Goal: Information Seeking & Learning: Learn about a topic

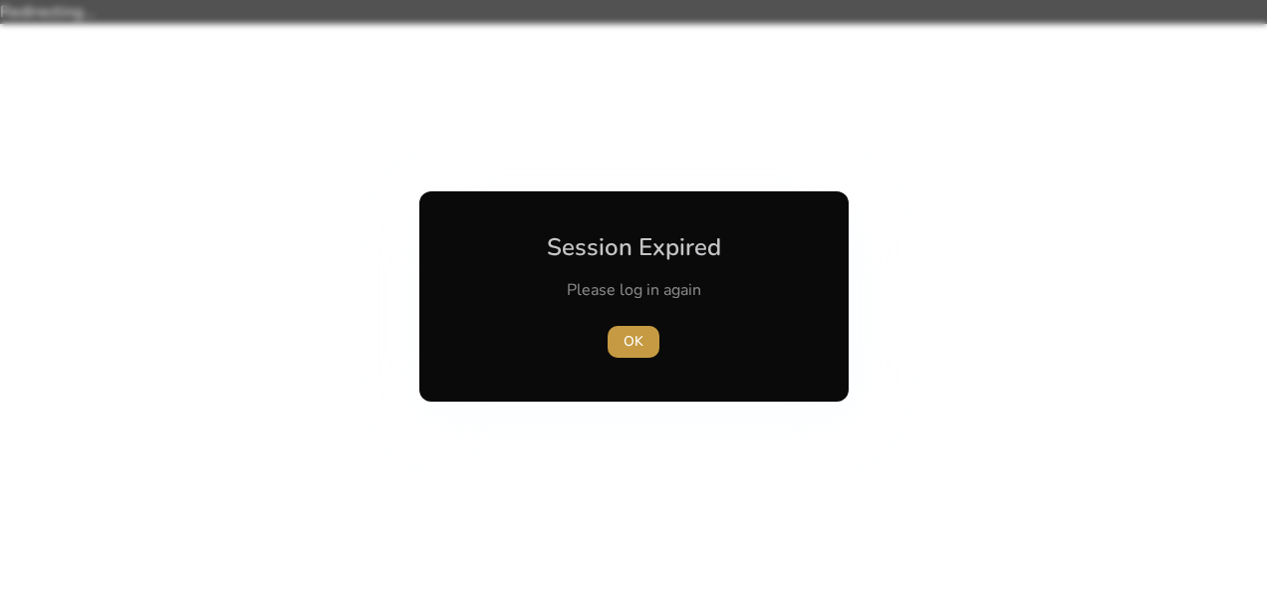
click at [638, 329] on span "button" at bounding box center [634, 342] width 52 height 48
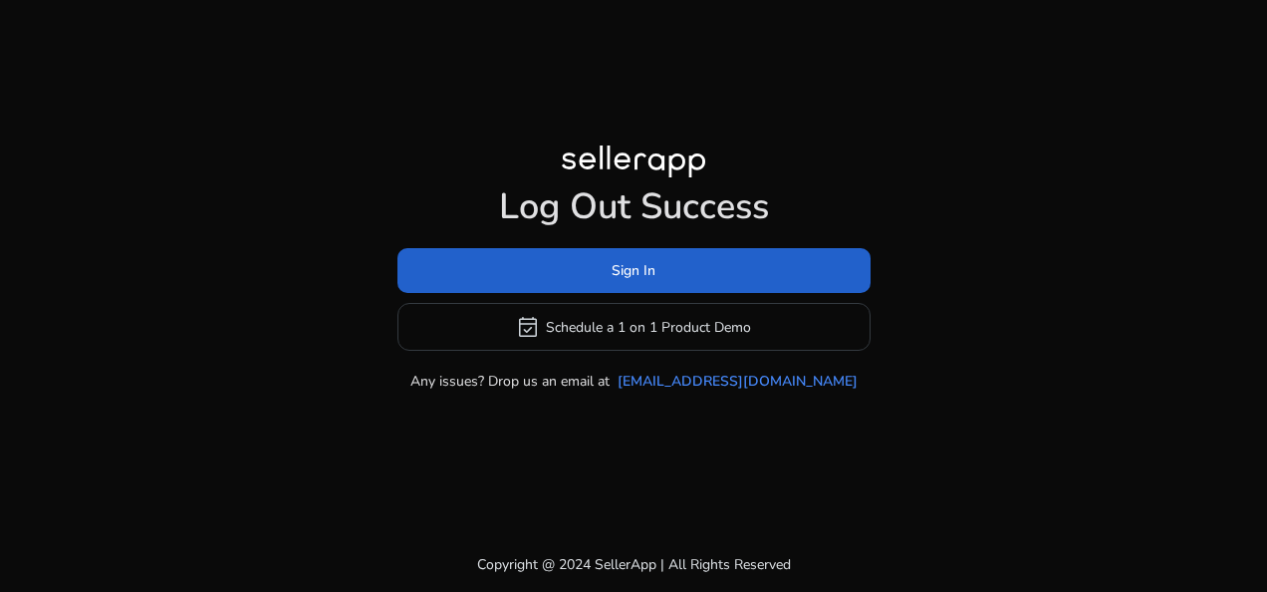
click at [638, 260] on span "Sign In" at bounding box center [634, 270] width 44 height 21
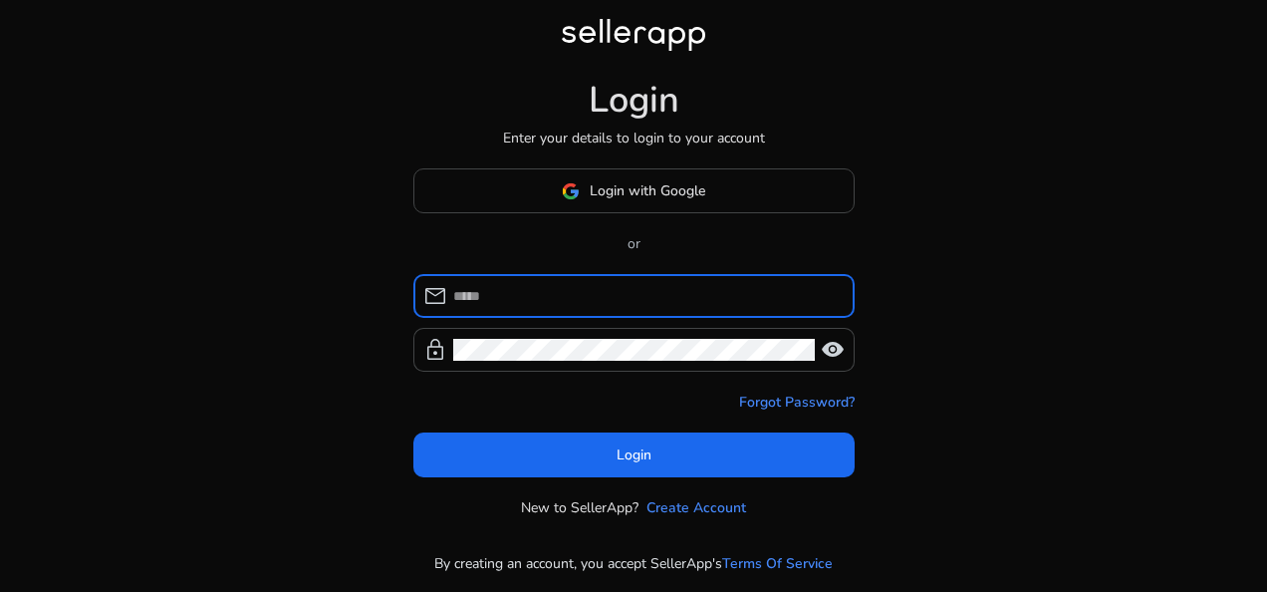
type input "**********"
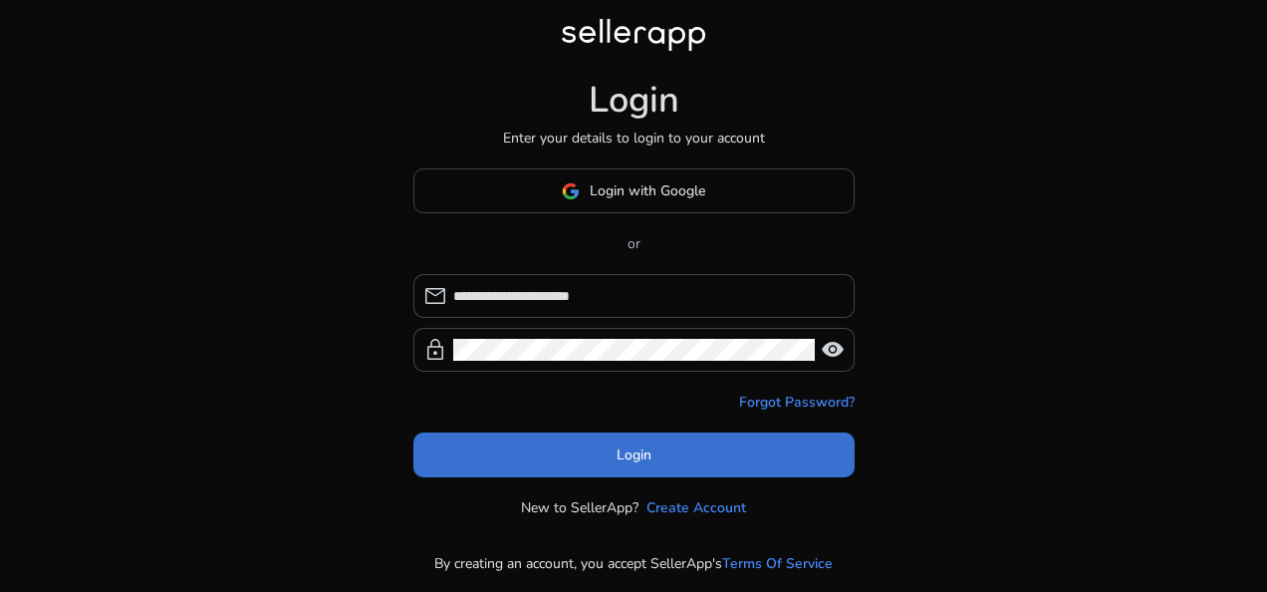
click at [642, 453] on span "Login" at bounding box center [634, 454] width 35 height 21
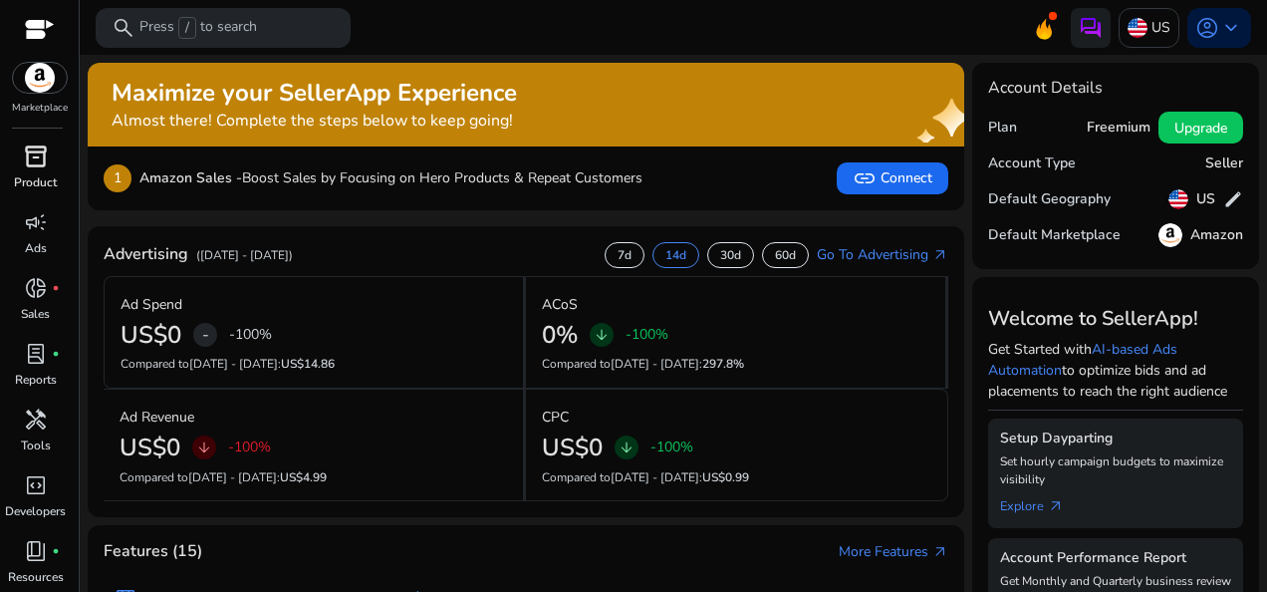
click at [33, 159] on span "inventory_2" at bounding box center [36, 156] width 24 height 24
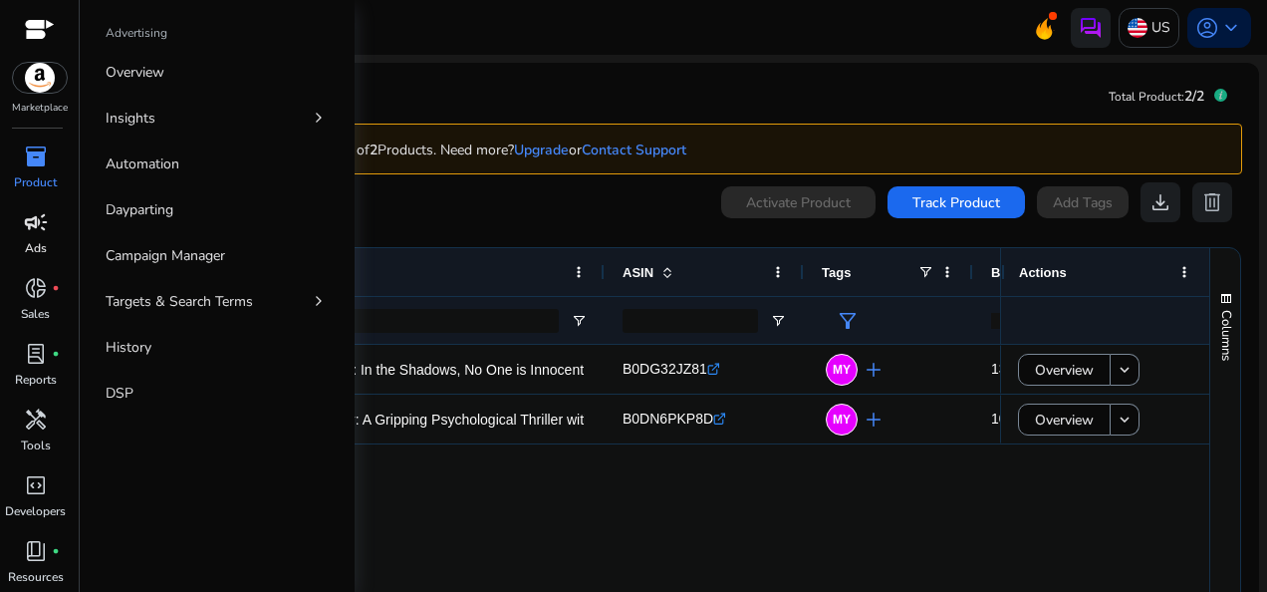
click at [32, 228] on span "campaign" at bounding box center [36, 222] width 24 height 24
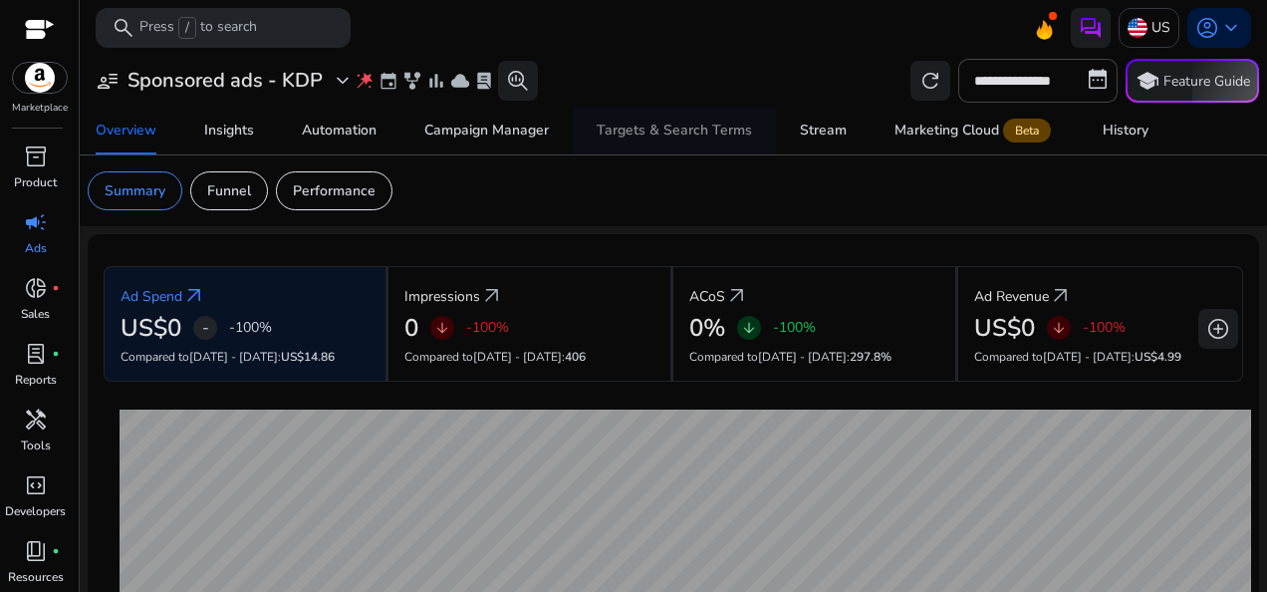
click at [648, 124] on div "Targets & Search Terms" at bounding box center [674, 131] width 155 height 14
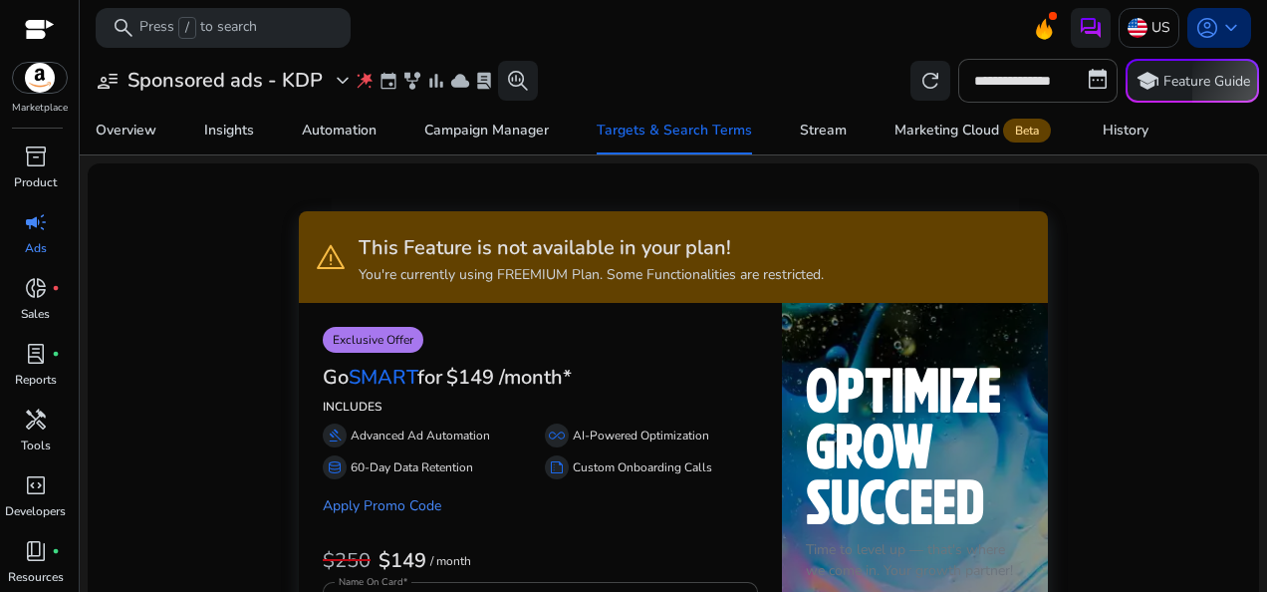
click at [1219, 20] on span "keyboard_arrow_down" at bounding box center [1231, 28] width 24 height 24
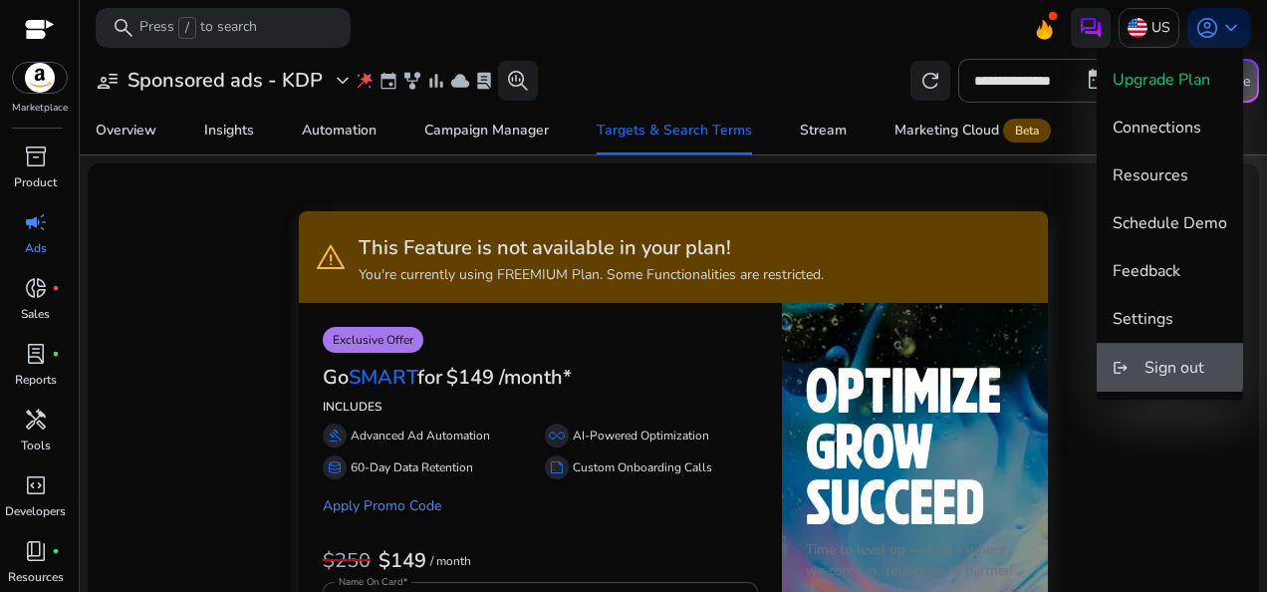
click at [1164, 357] on span "Sign out" at bounding box center [1175, 368] width 60 height 22
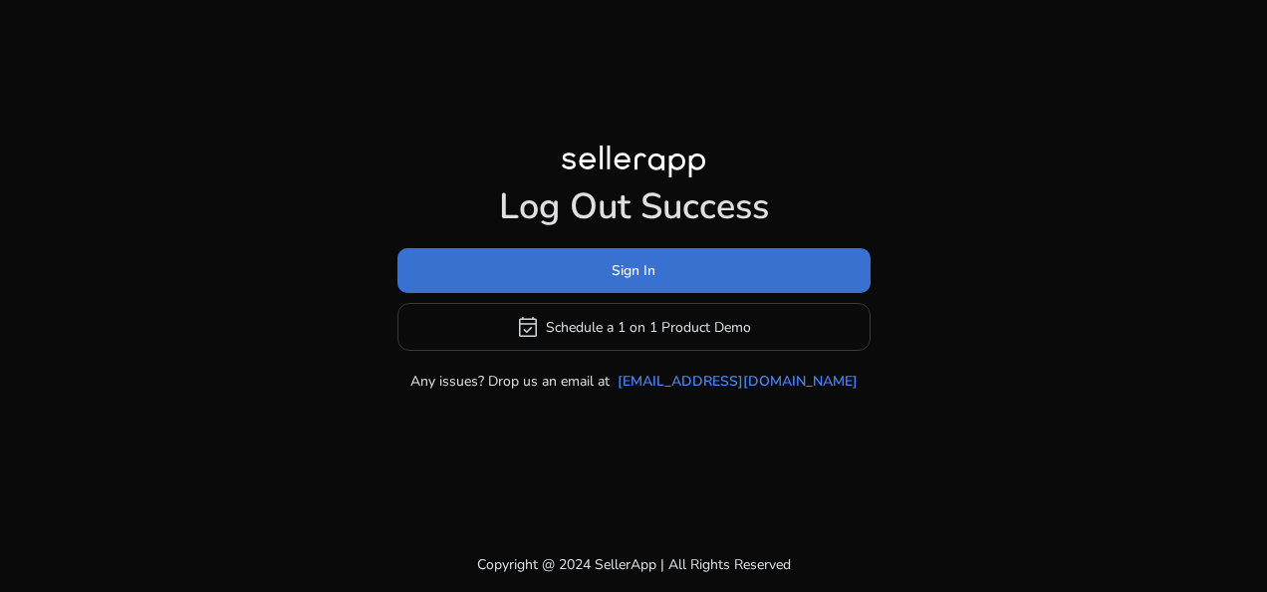
click at [644, 269] on span "Sign In" at bounding box center [634, 270] width 44 height 21
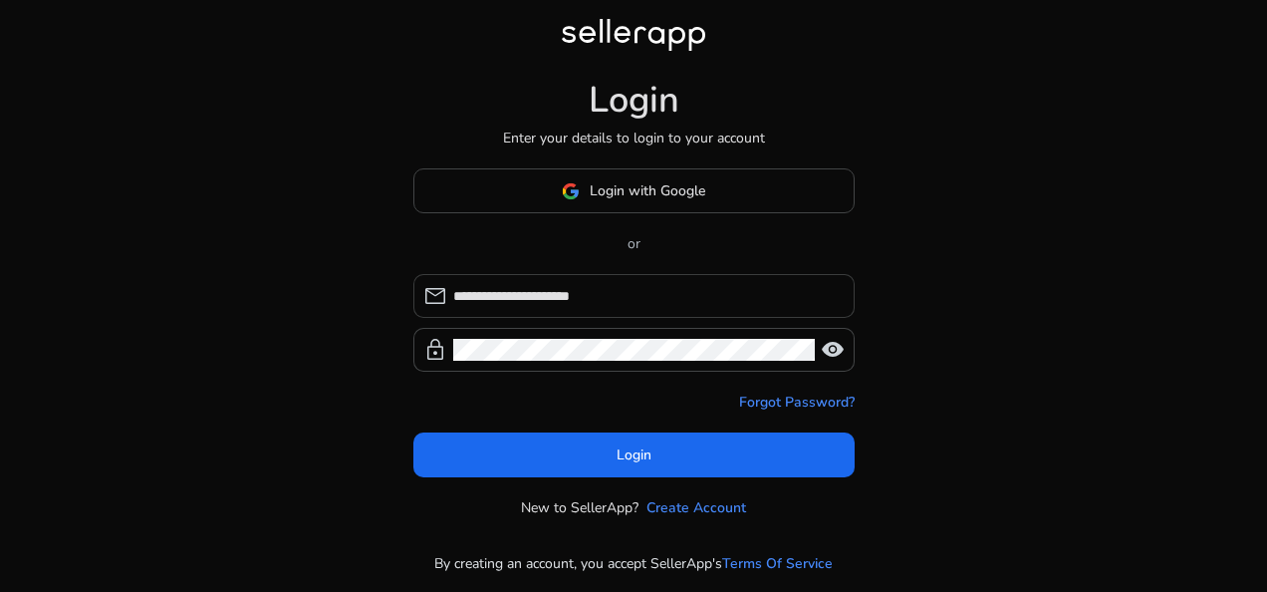
click at [639, 294] on input "**********" at bounding box center [646, 296] width 386 height 22
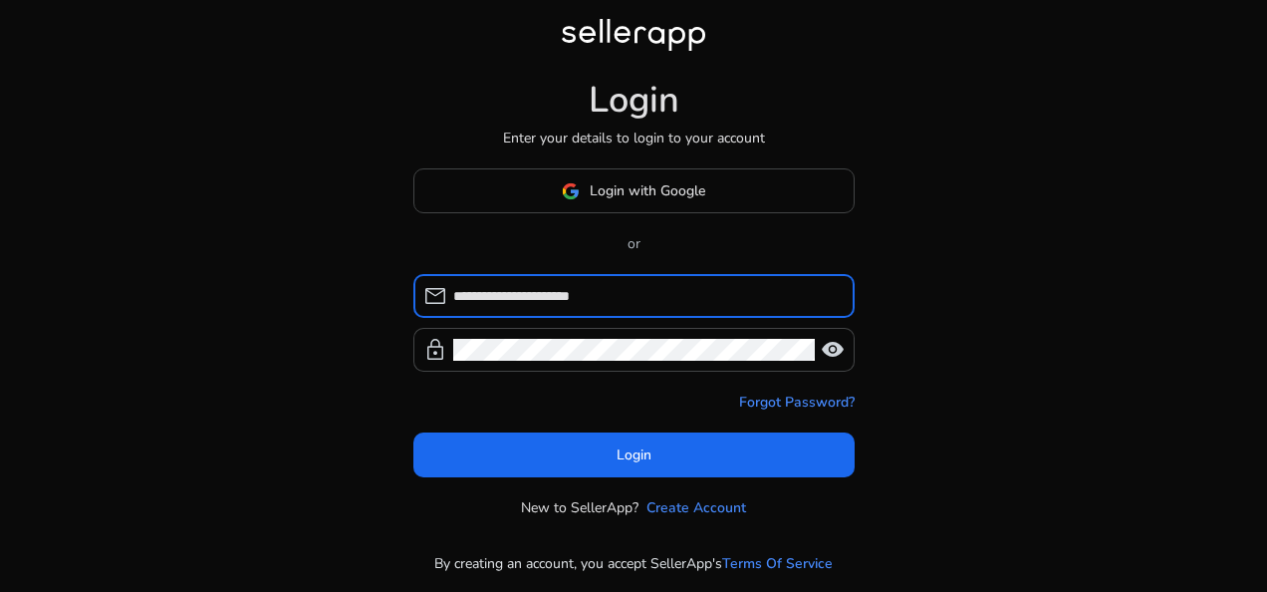
type input "**********"
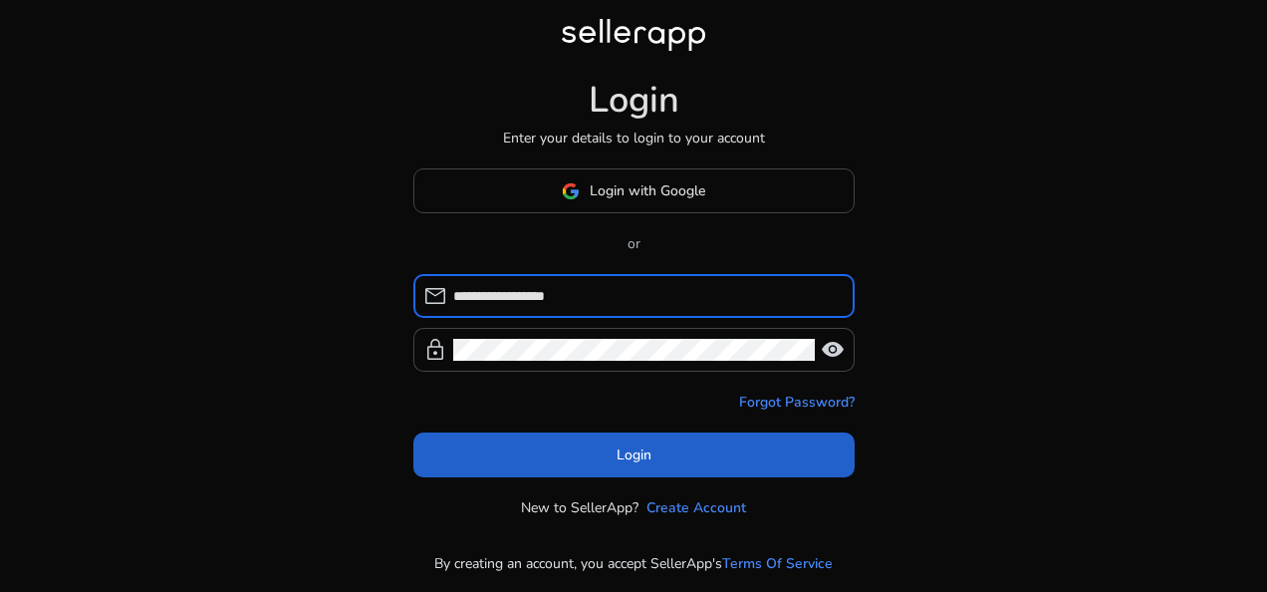
click at [662, 448] on span at bounding box center [633, 455] width 441 height 48
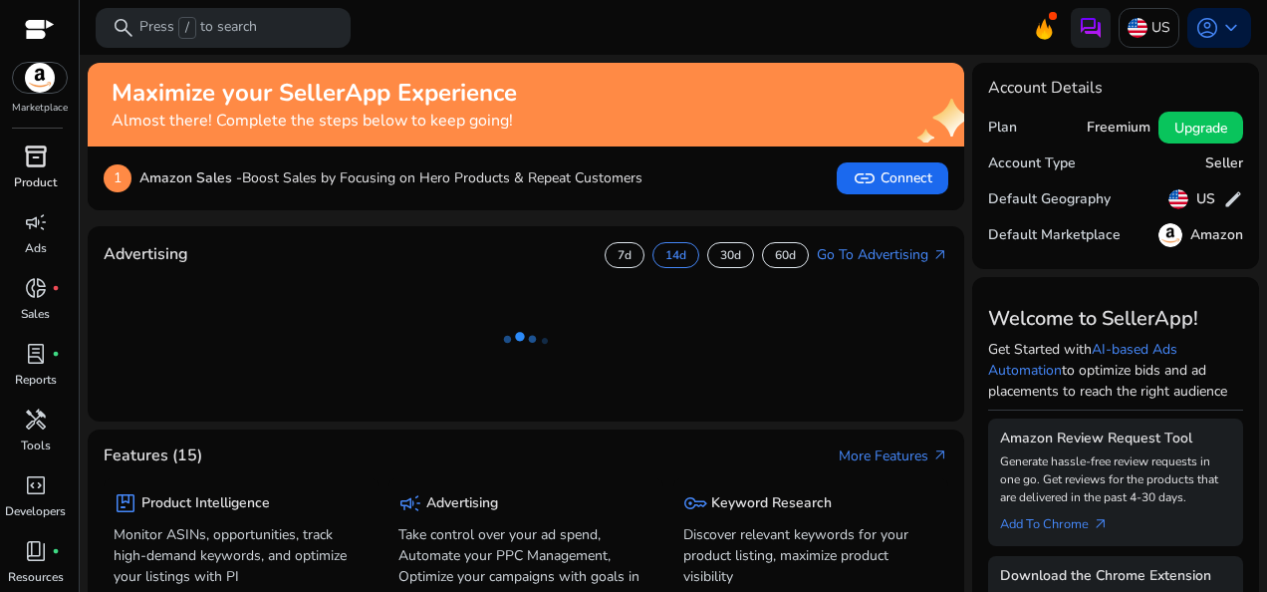
click at [46, 157] on span "inventory_2" at bounding box center [36, 156] width 24 height 24
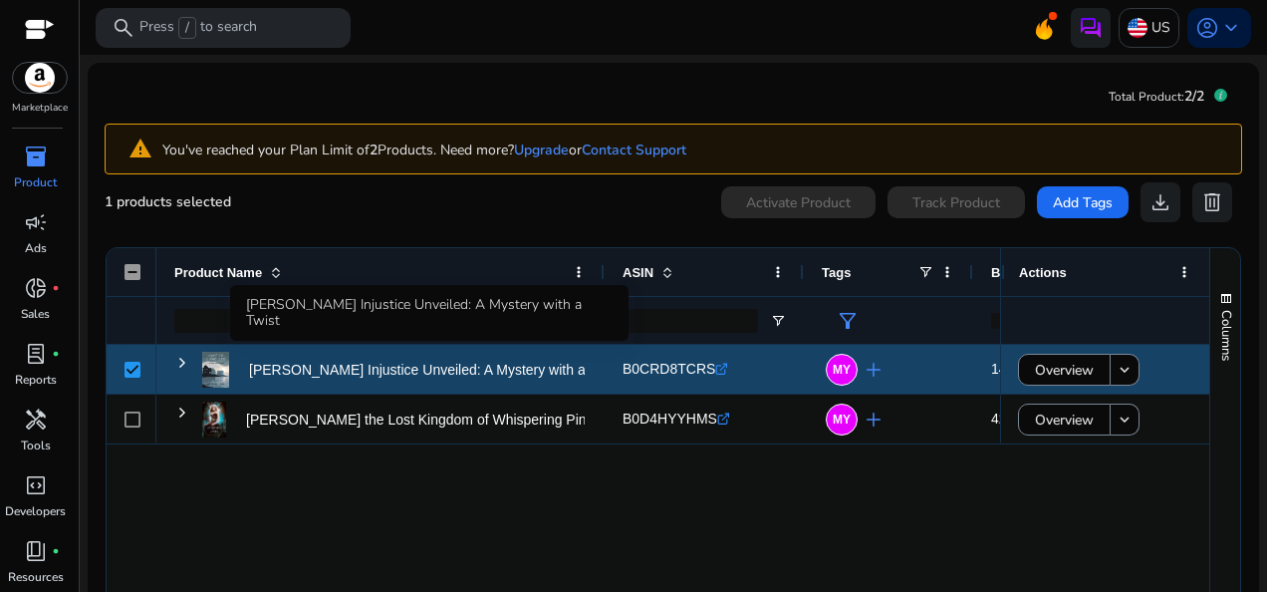
click at [438, 378] on p "[PERSON_NAME] Injustice Unveiled: A Mystery with a Twist" at bounding box center [435, 370] width 372 height 41
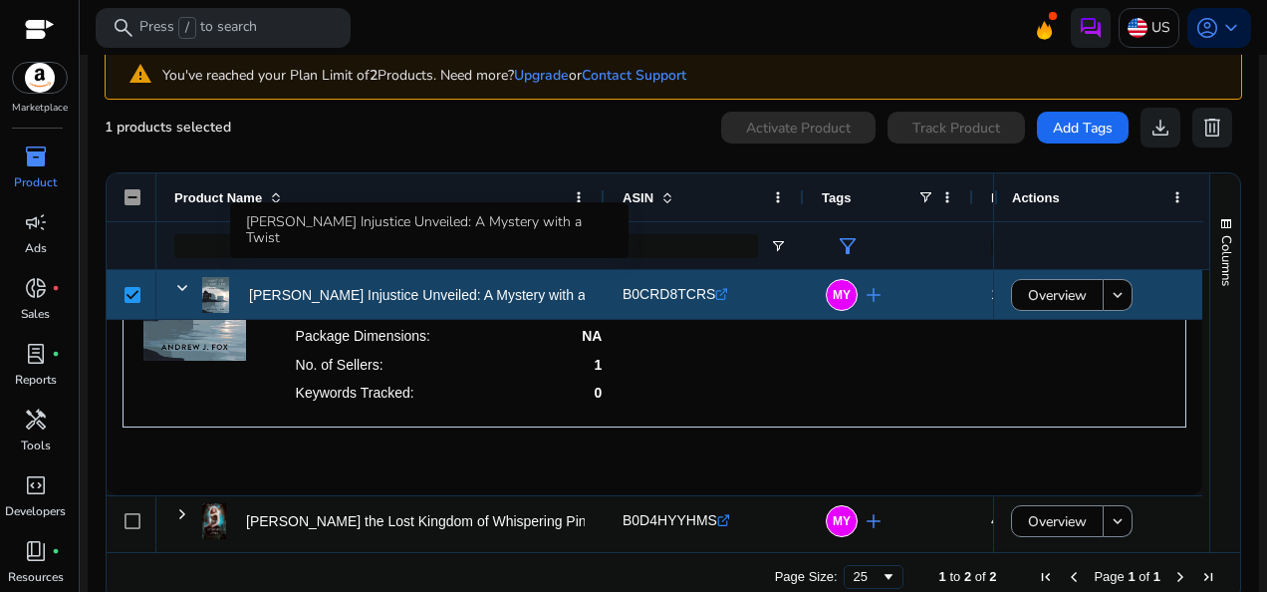
scroll to position [110, 0]
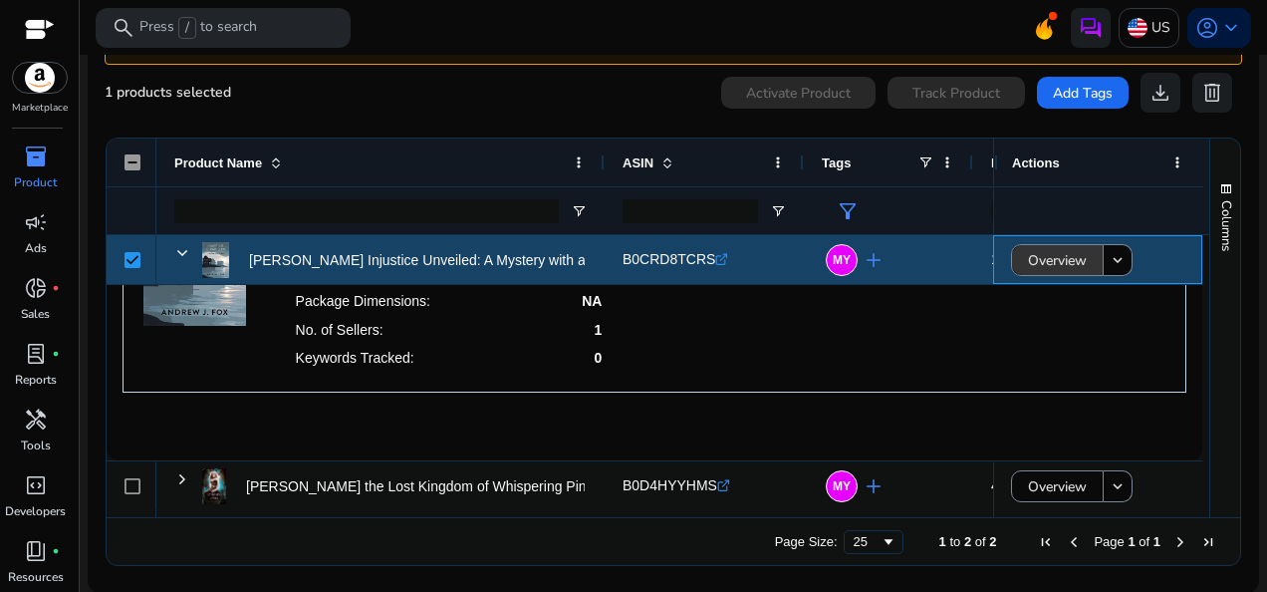
click at [1056, 251] on span "Overview" at bounding box center [1057, 260] width 59 height 41
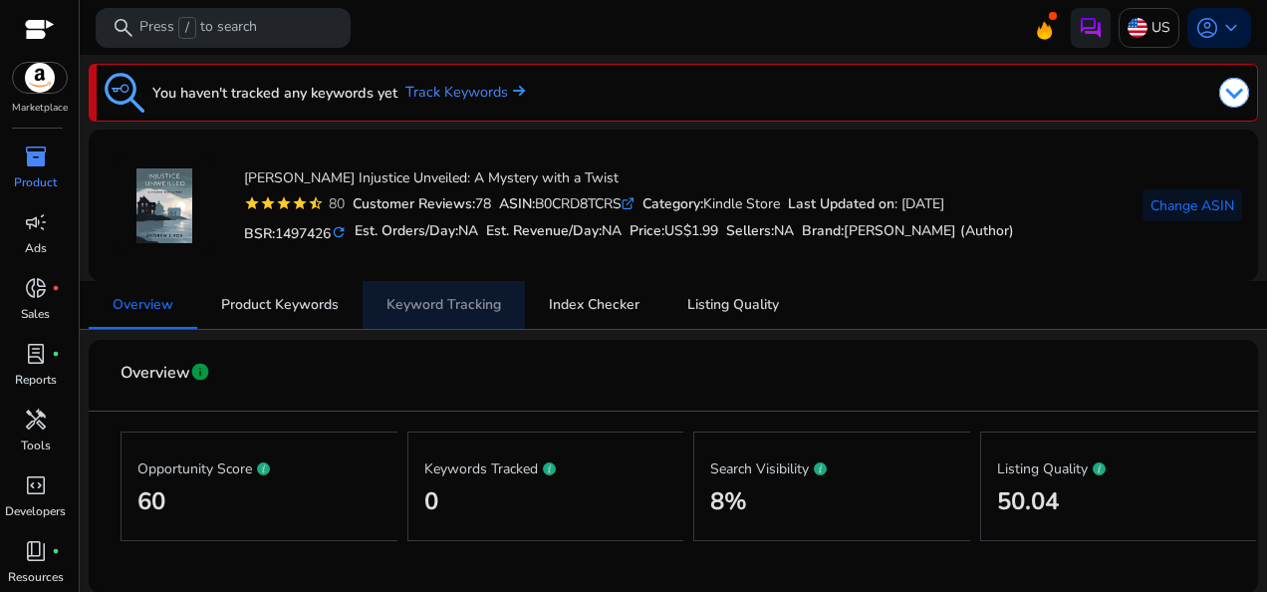
click at [416, 301] on span "Keyword Tracking" at bounding box center [444, 305] width 115 height 14
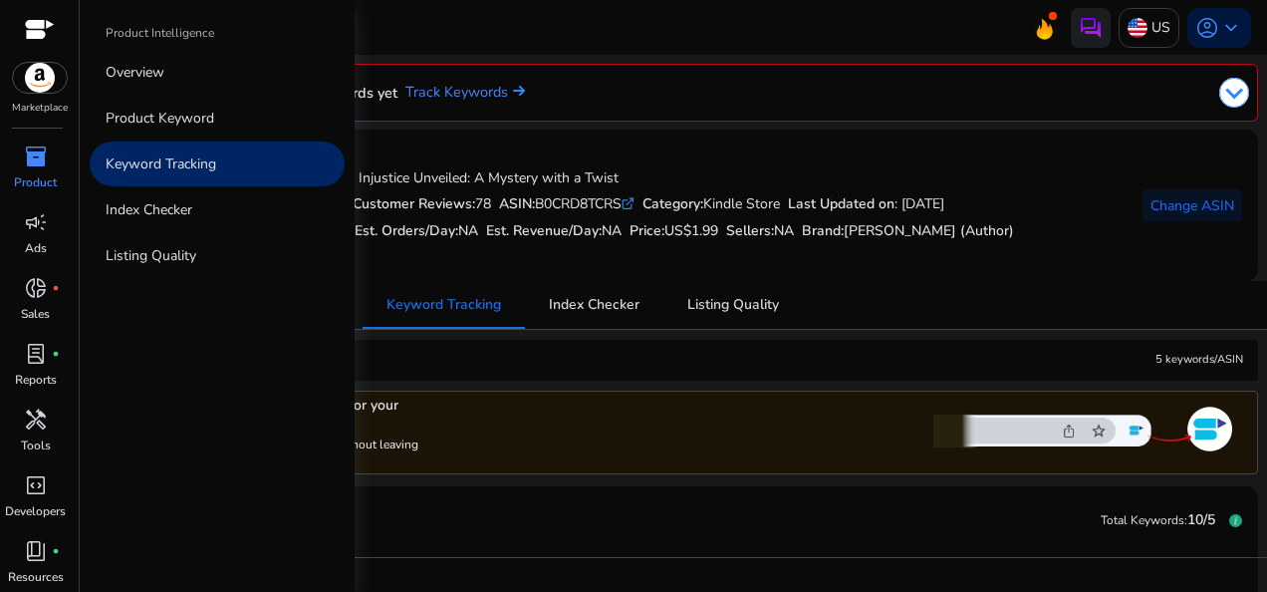
click at [43, 162] on span "inventory_2" at bounding box center [36, 156] width 24 height 24
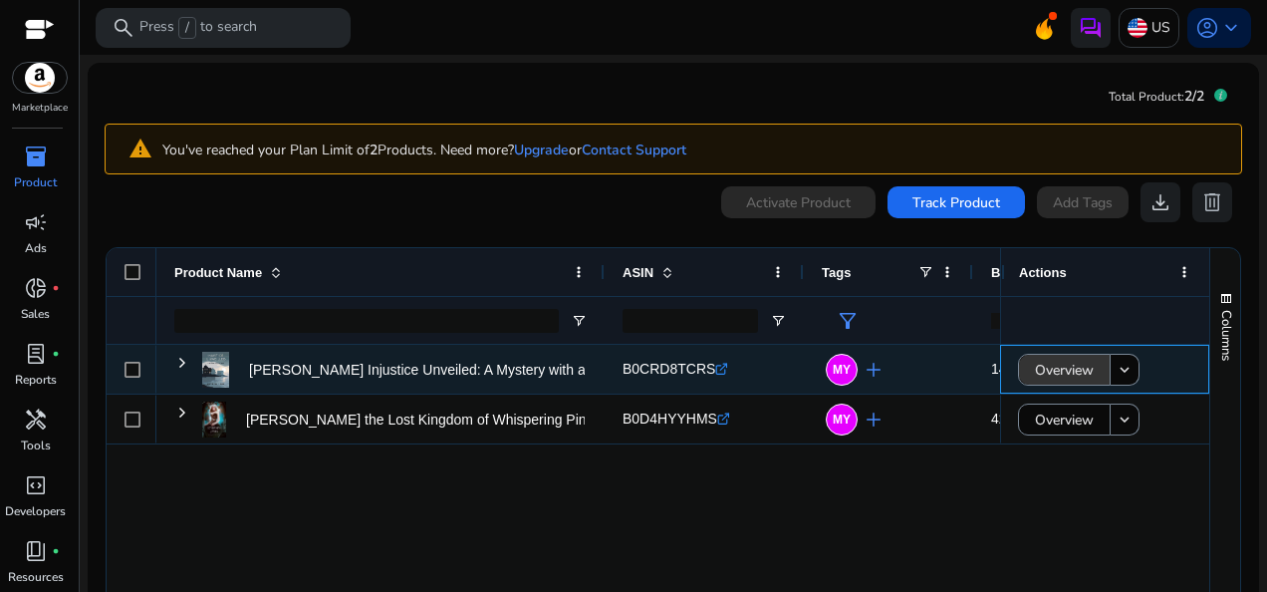
click at [1046, 361] on span "Overview" at bounding box center [1064, 370] width 59 height 41
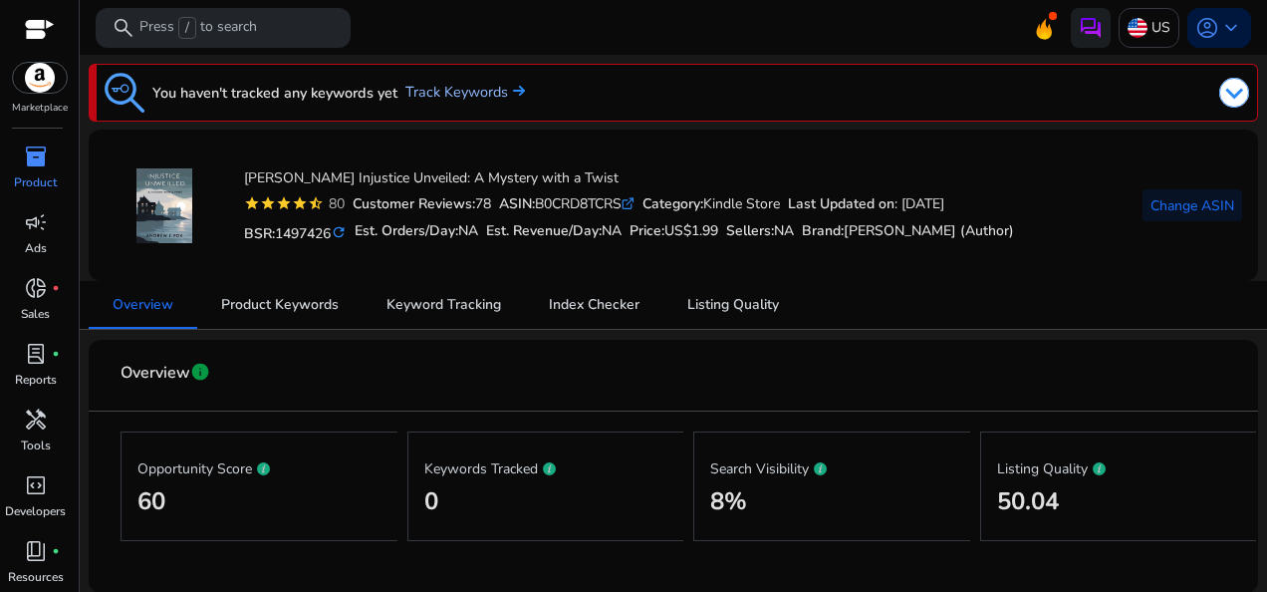
click at [456, 89] on link "Track Keywords" at bounding box center [465, 93] width 120 height 22
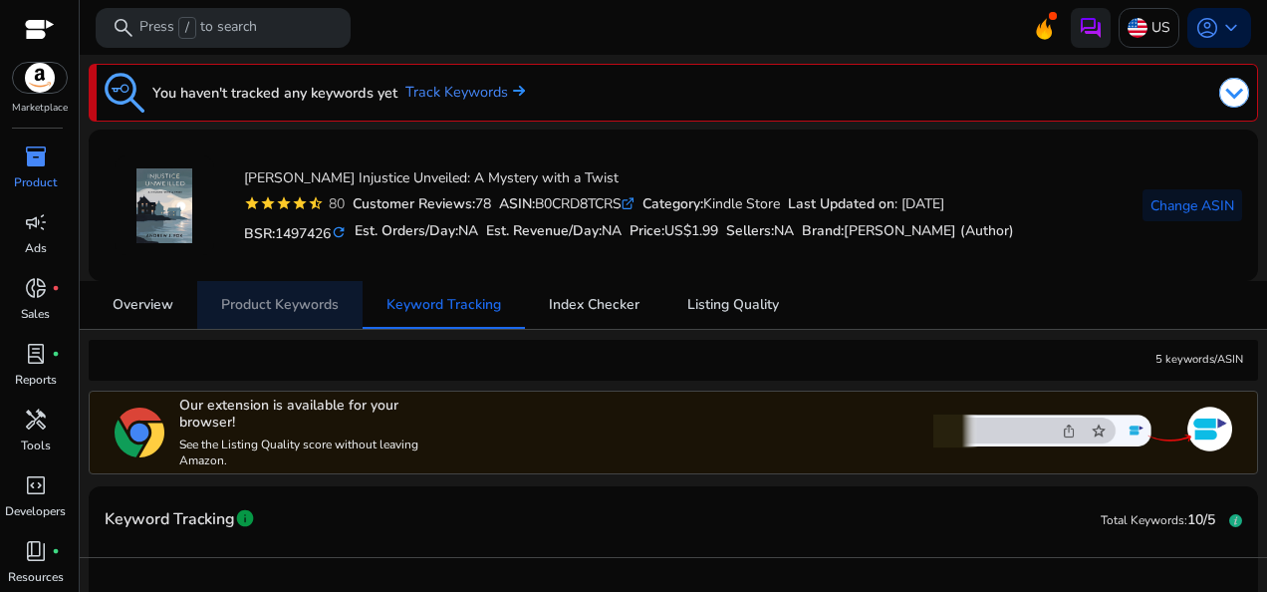
click at [273, 300] on span "Product Keywords" at bounding box center [280, 305] width 118 height 14
